Goal: Download file/media

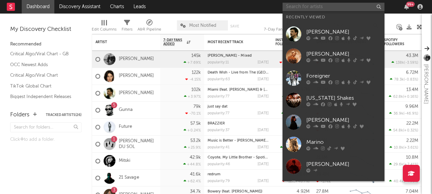
click at [318, 3] on input "text" at bounding box center [334, 7] width 102 height 8
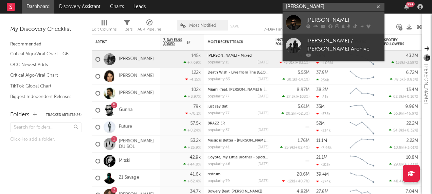
type input "[PERSON_NAME]"
click at [296, 19] on div at bounding box center [293, 22] width 15 height 15
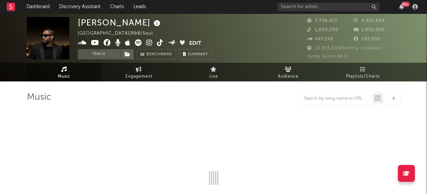
select select "6m"
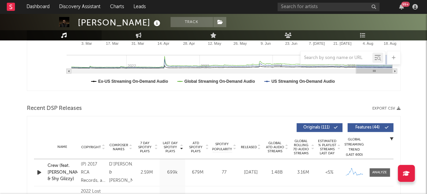
scroll to position [180, 0]
click at [399, 109] on icon "button" at bounding box center [399, 109] width 4 height 4
